Goal: Task Accomplishment & Management: Manage account settings

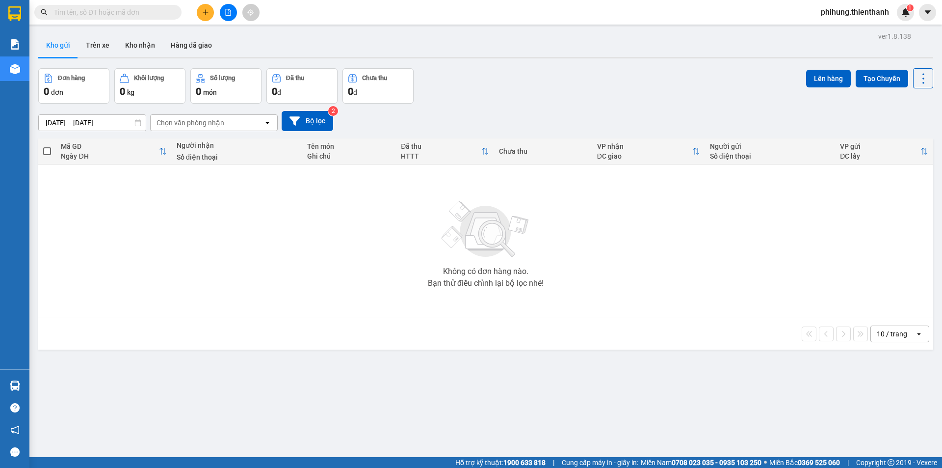
click at [596, 50] on div "Kho gửi Trên xe Kho nhận Hàng đã giao" at bounding box center [485, 46] width 895 height 26
click at [225, 15] on icon "file-add" at bounding box center [228, 12] width 7 height 7
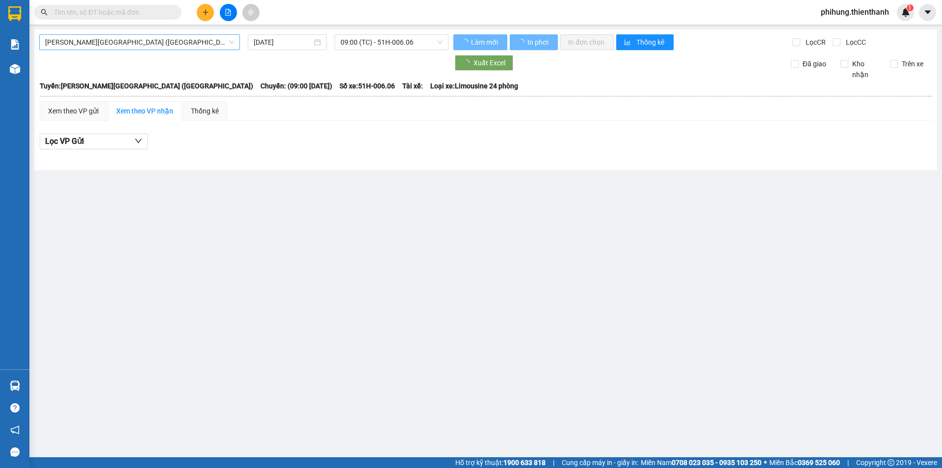
click at [121, 42] on span "[PERSON_NAME][GEOGRAPHIC_DATA] ([GEOGRAPHIC_DATA])" at bounding box center [139, 42] width 189 height 15
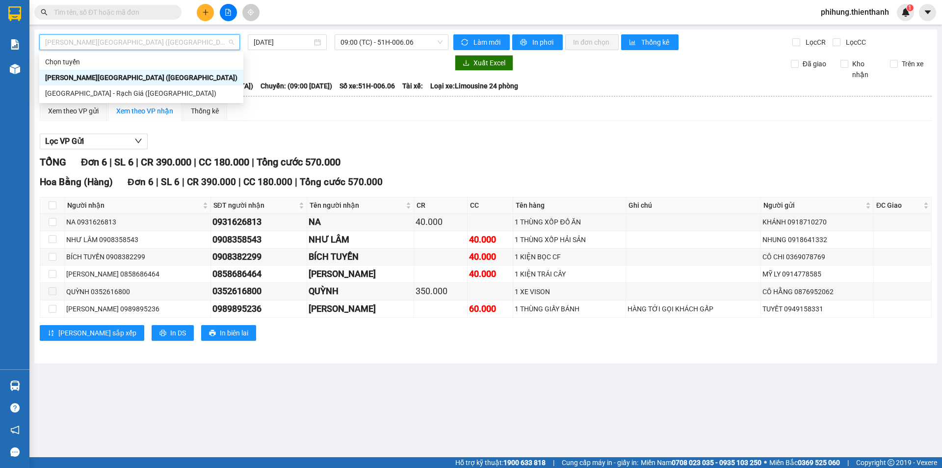
click at [121, 80] on div "[PERSON_NAME][GEOGRAPHIC_DATA] ([GEOGRAPHIC_DATA])" at bounding box center [141, 77] width 192 height 11
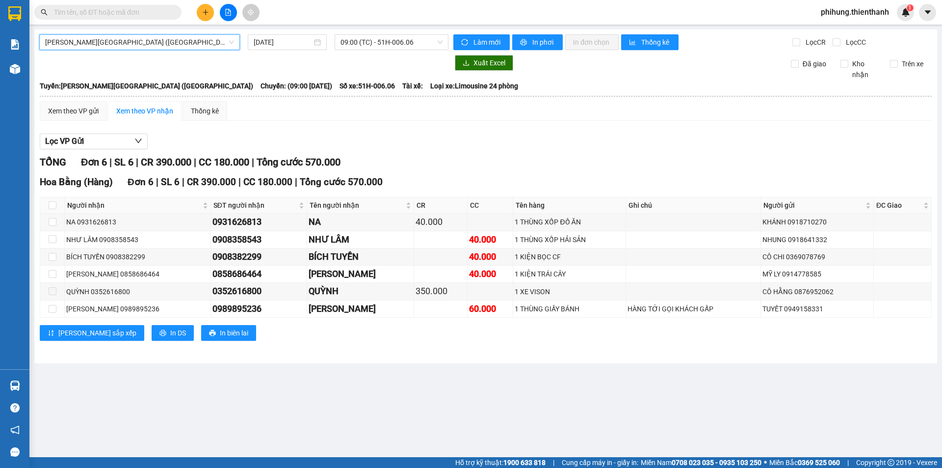
click at [144, 47] on span "[PERSON_NAME][GEOGRAPHIC_DATA] ([GEOGRAPHIC_DATA])" at bounding box center [139, 42] width 189 height 15
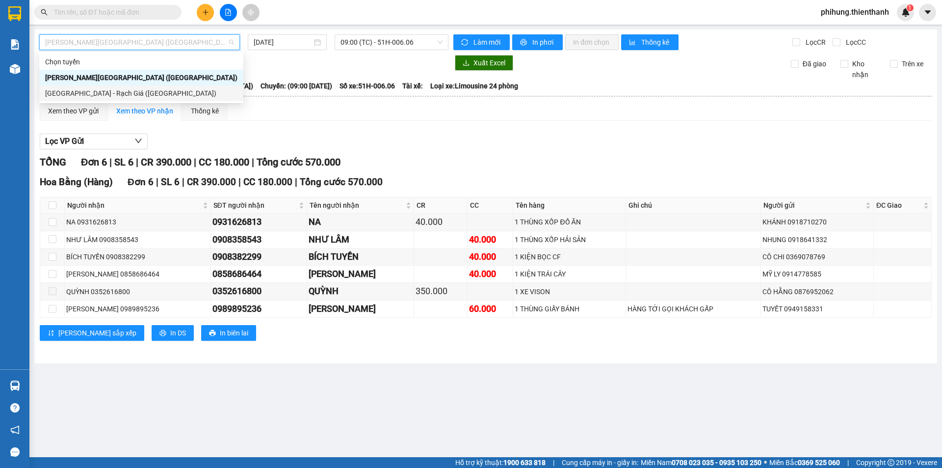
click at [127, 97] on div "[GEOGRAPHIC_DATA] - Rạch Giá ([GEOGRAPHIC_DATA])" at bounding box center [141, 93] width 192 height 11
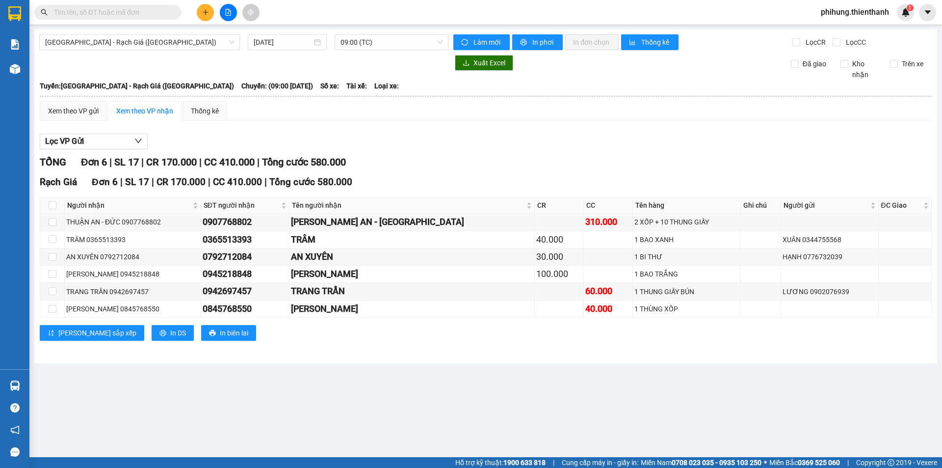
click at [298, 30] on div "[GEOGRAPHIC_DATA] - [GEOGRAPHIC_DATA] ([GEOGRAPHIC_DATA]) [DATE] 09:00 (TC) [PE…" at bounding box center [485, 196] width 903 height 334
click at [296, 39] on input "[DATE]" at bounding box center [283, 42] width 58 height 11
drag, startPoint x: 376, startPoint y: 43, endPoint x: 377, endPoint y: 50, distance: 7.5
click at [377, 43] on span "09:00 (TC)" at bounding box center [392, 42] width 102 height 15
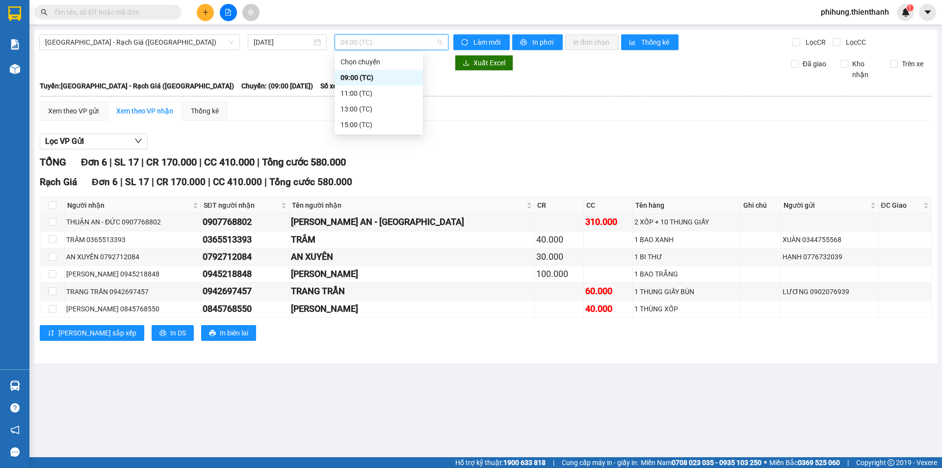
click at [378, 74] on div "09:00 (TC)" at bounding box center [379, 77] width 77 height 11
click at [268, 40] on input "[DATE]" at bounding box center [283, 42] width 58 height 11
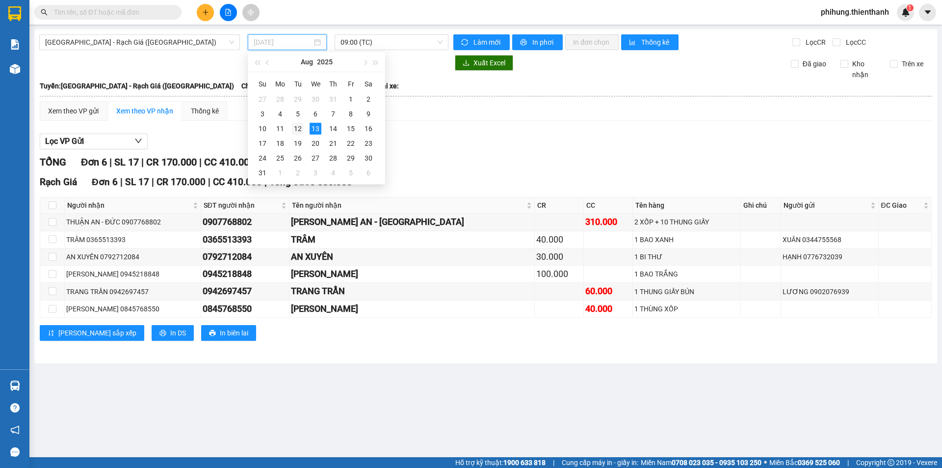
click at [296, 126] on div "12" at bounding box center [298, 129] width 12 height 12
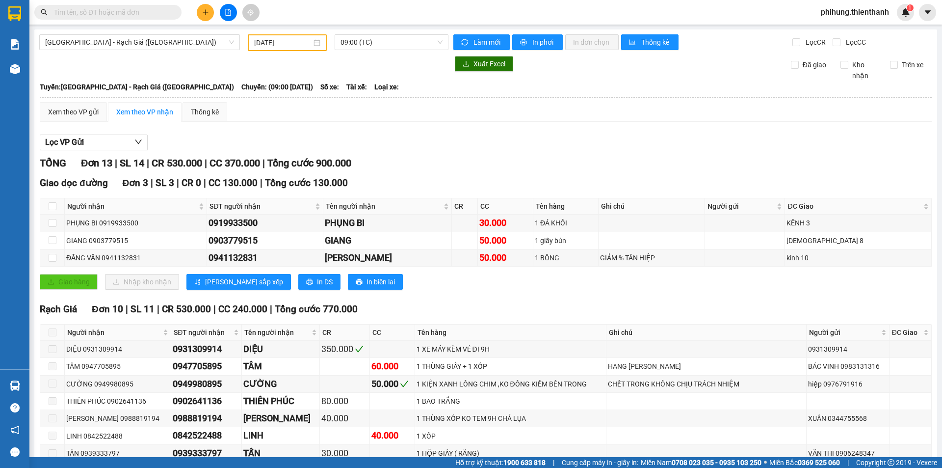
click at [312, 41] on div "[DATE]" at bounding box center [287, 42] width 66 height 11
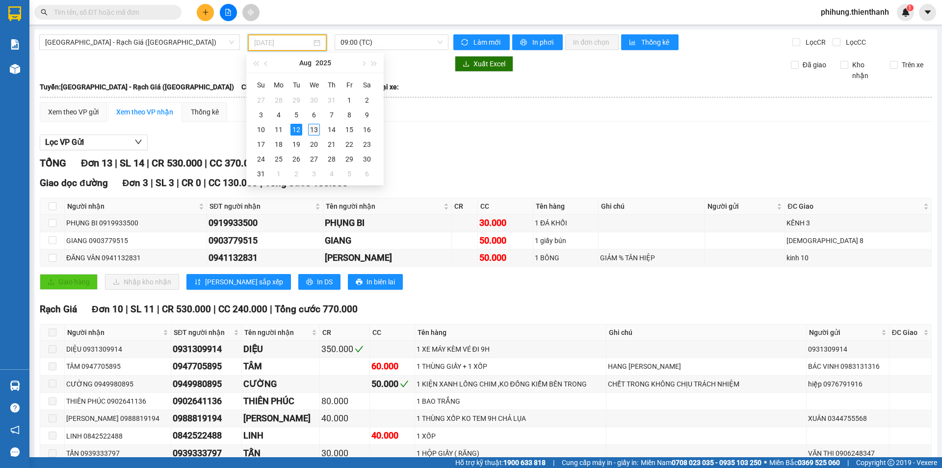
click at [314, 131] on div "13" at bounding box center [314, 130] width 12 height 12
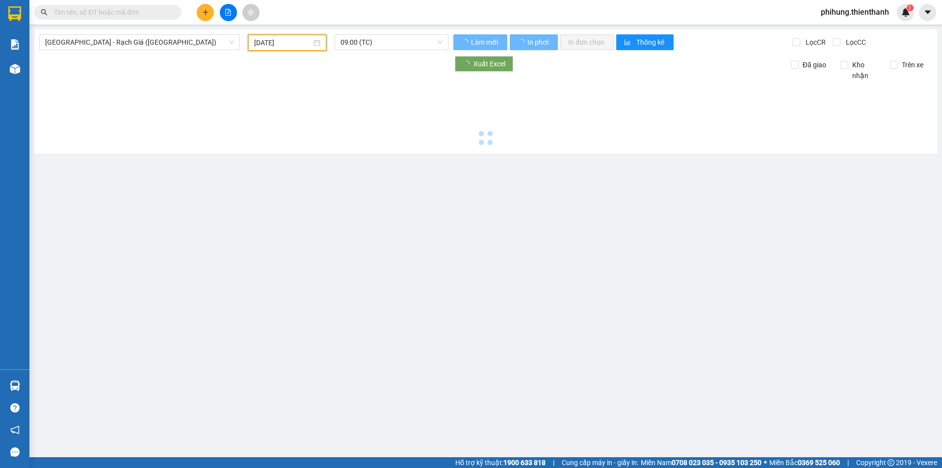
type input "[DATE]"
